Goal: Browse casually

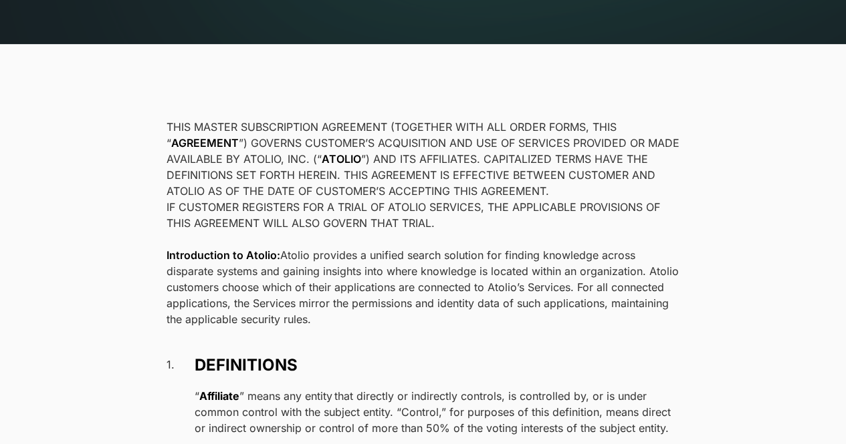
scroll to position [267, 0]
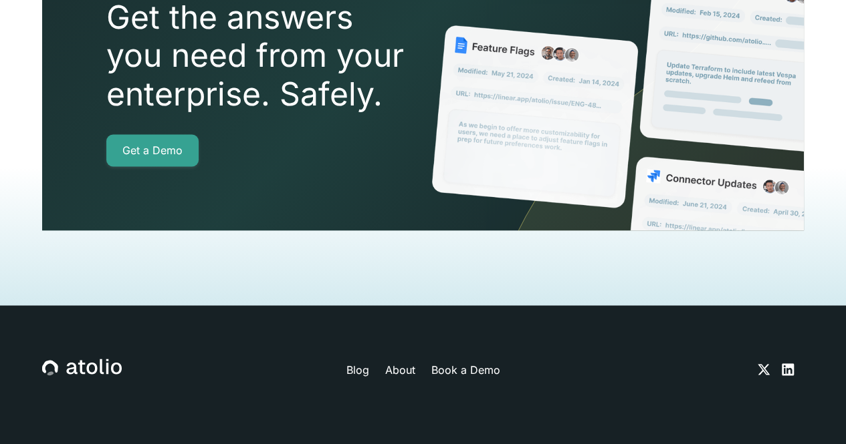
scroll to position [3641, 0]
